Goal: Information Seeking & Learning: Learn about a topic

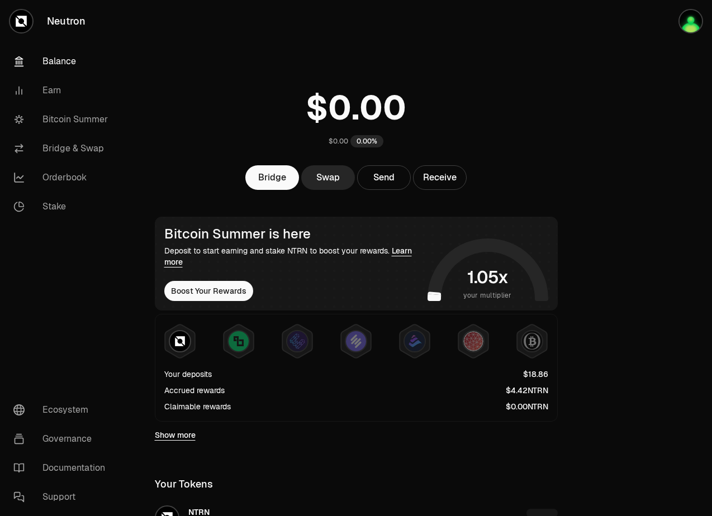
click at [169, 261] on link "Learn more" at bounding box center [288, 256] width 248 height 21
click at [406, 252] on link "Learn more" at bounding box center [288, 256] width 248 height 21
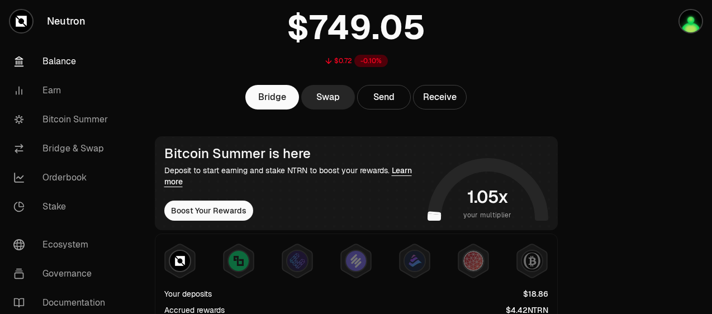
scroll to position [126, 0]
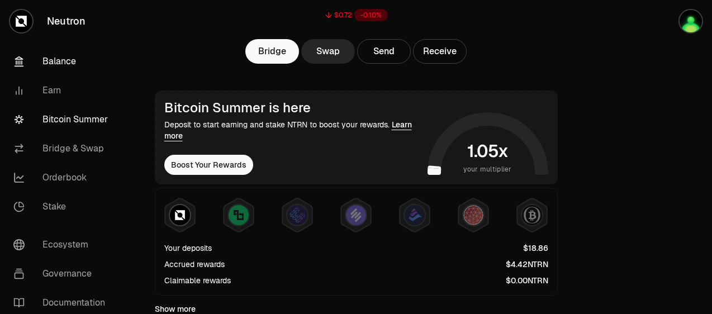
click at [85, 126] on link "Bitcoin Summer" at bounding box center [62, 119] width 116 height 29
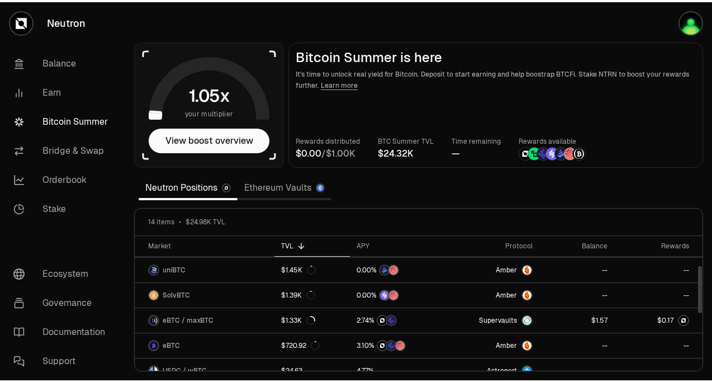
scroll to position [238, 0]
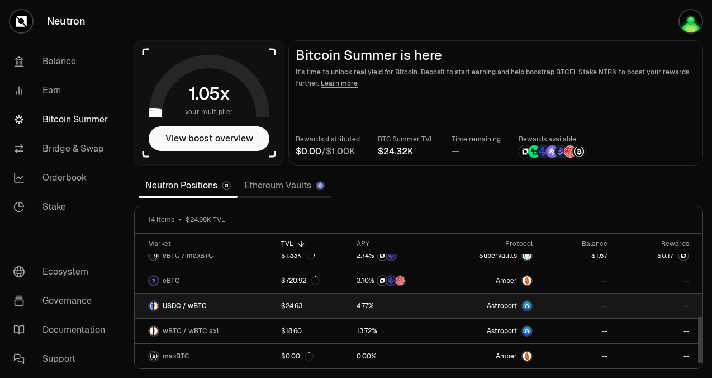
click at [254, 259] on link "USDC / wBTC" at bounding box center [205, 305] width 140 height 25
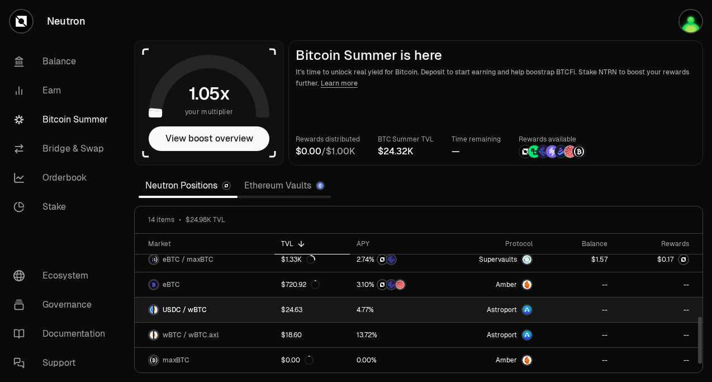
scroll to position [234, 0]
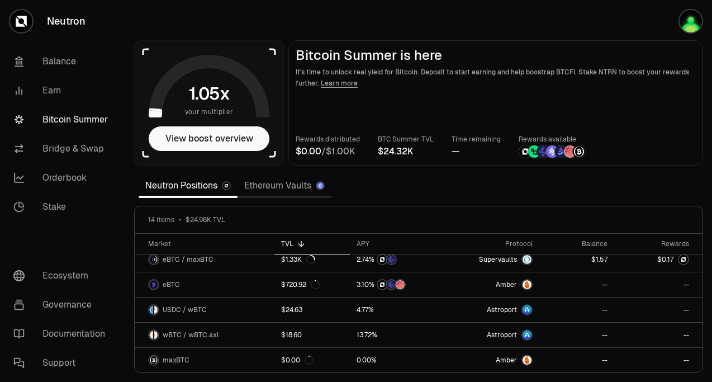
click at [275, 187] on link "Ethereum Vaults" at bounding box center [285, 185] width 94 height 22
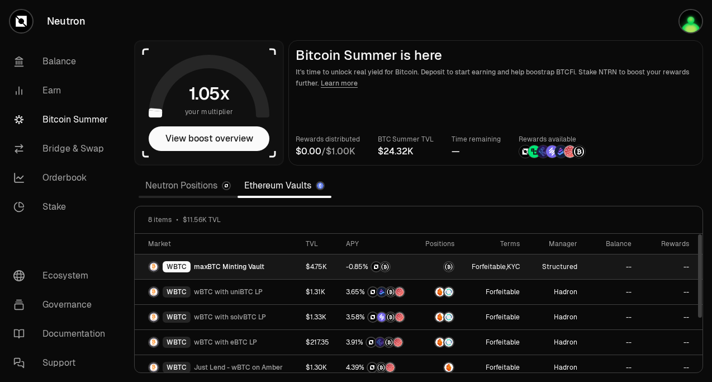
click at [334, 259] on link "$4.75K" at bounding box center [319, 266] width 40 height 25
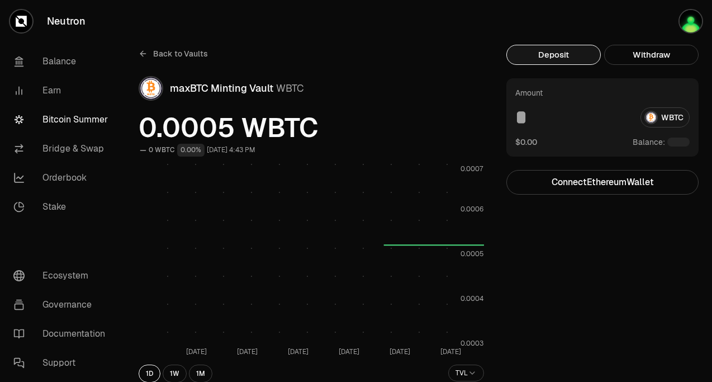
click at [155, 52] on span "Back to Vaults" at bounding box center [180, 53] width 55 height 11
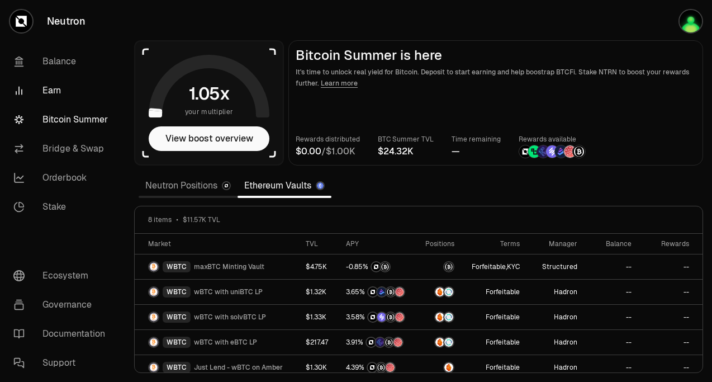
click at [54, 89] on link "Earn" at bounding box center [62, 90] width 116 height 29
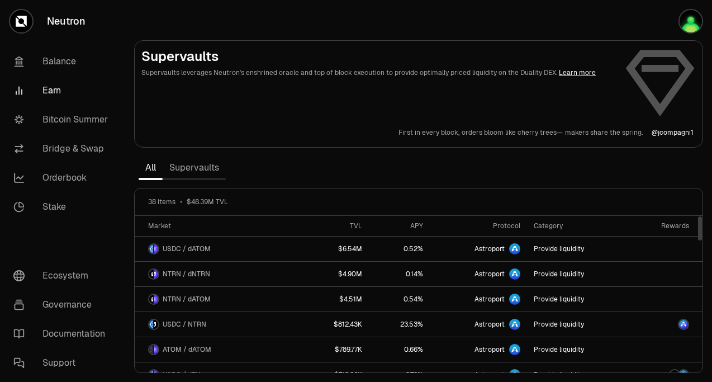
click at [202, 168] on link "Supervaults" at bounding box center [194, 167] width 63 height 22
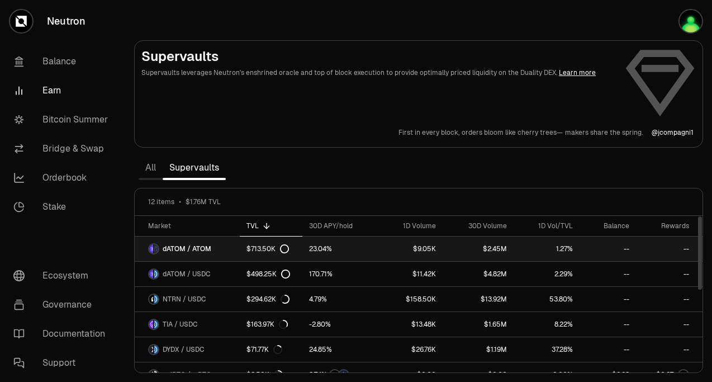
click at [219, 248] on link "dATOM / ATOM" at bounding box center [187, 248] width 105 height 25
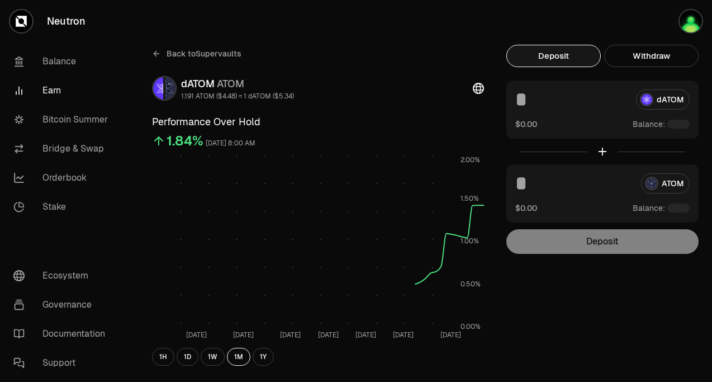
click at [203, 57] on span "Back to Supervaults" at bounding box center [204, 53] width 75 height 11
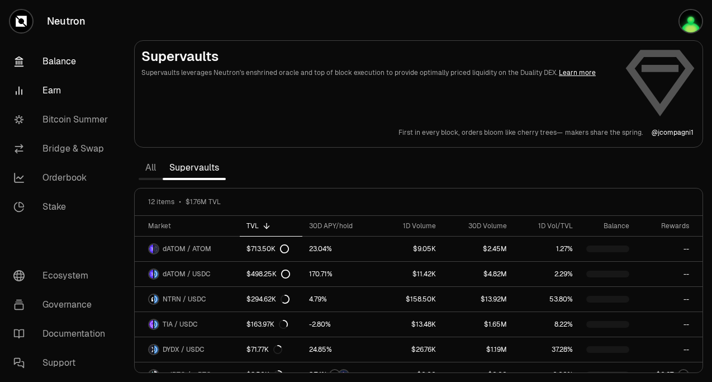
click at [83, 64] on link "Balance" at bounding box center [62, 61] width 116 height 29
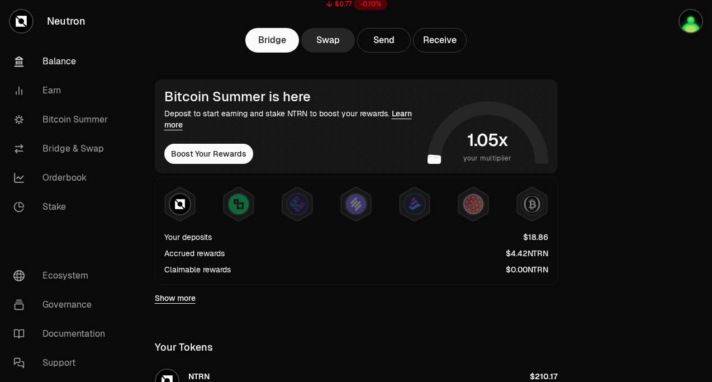
scroll to position [170, 0]
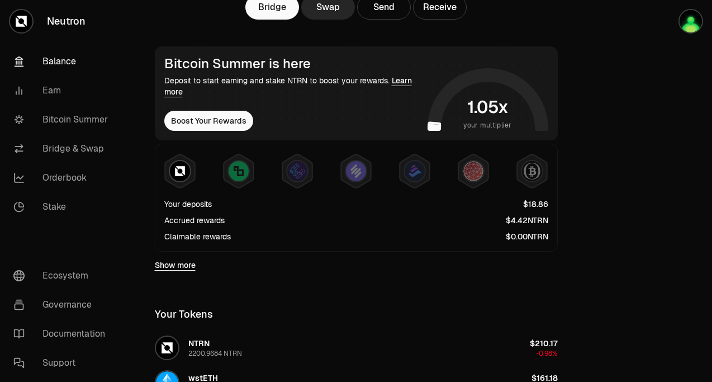
click at [172, 90] on link "Learn more" at bounding box center [288, 85] width 248 height 21
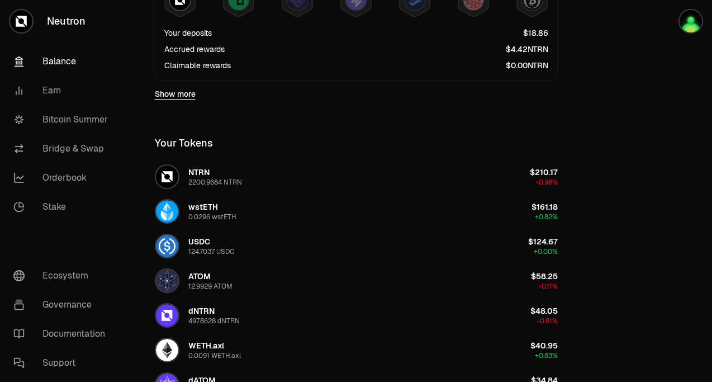
scroll to position [0, 0]
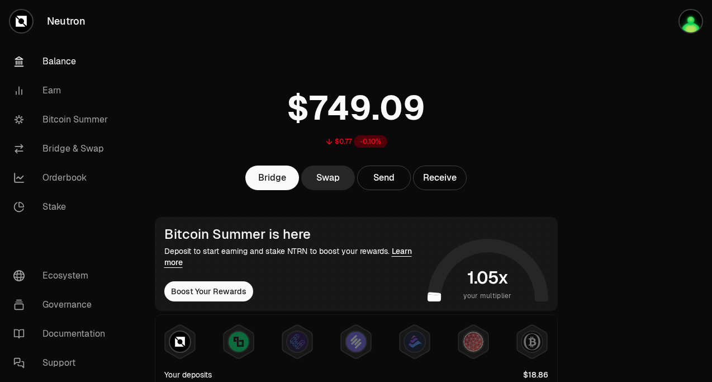
click at [221, 123] on div "$0.77 -0.10%" at bounding box center [356, 115] width 430 height 87
click at [178, 94] on div "$0.77 -0.10%" at bounding box center [356, 115] width 430 height 87
